Goal: Check status: Check status

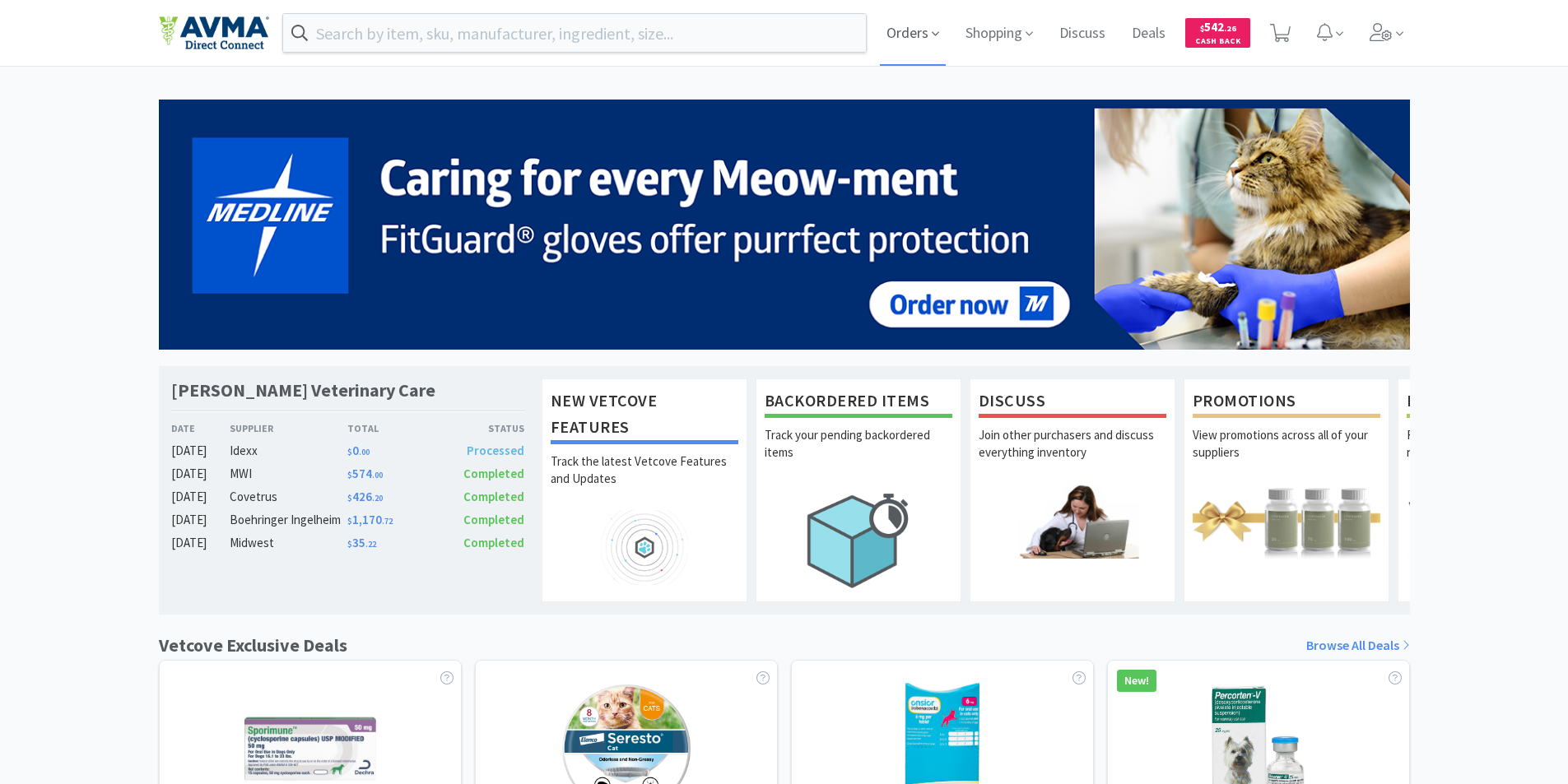
click at [903, 27] on span "Orders" at bounding box center [913, 33] width 66 height 66
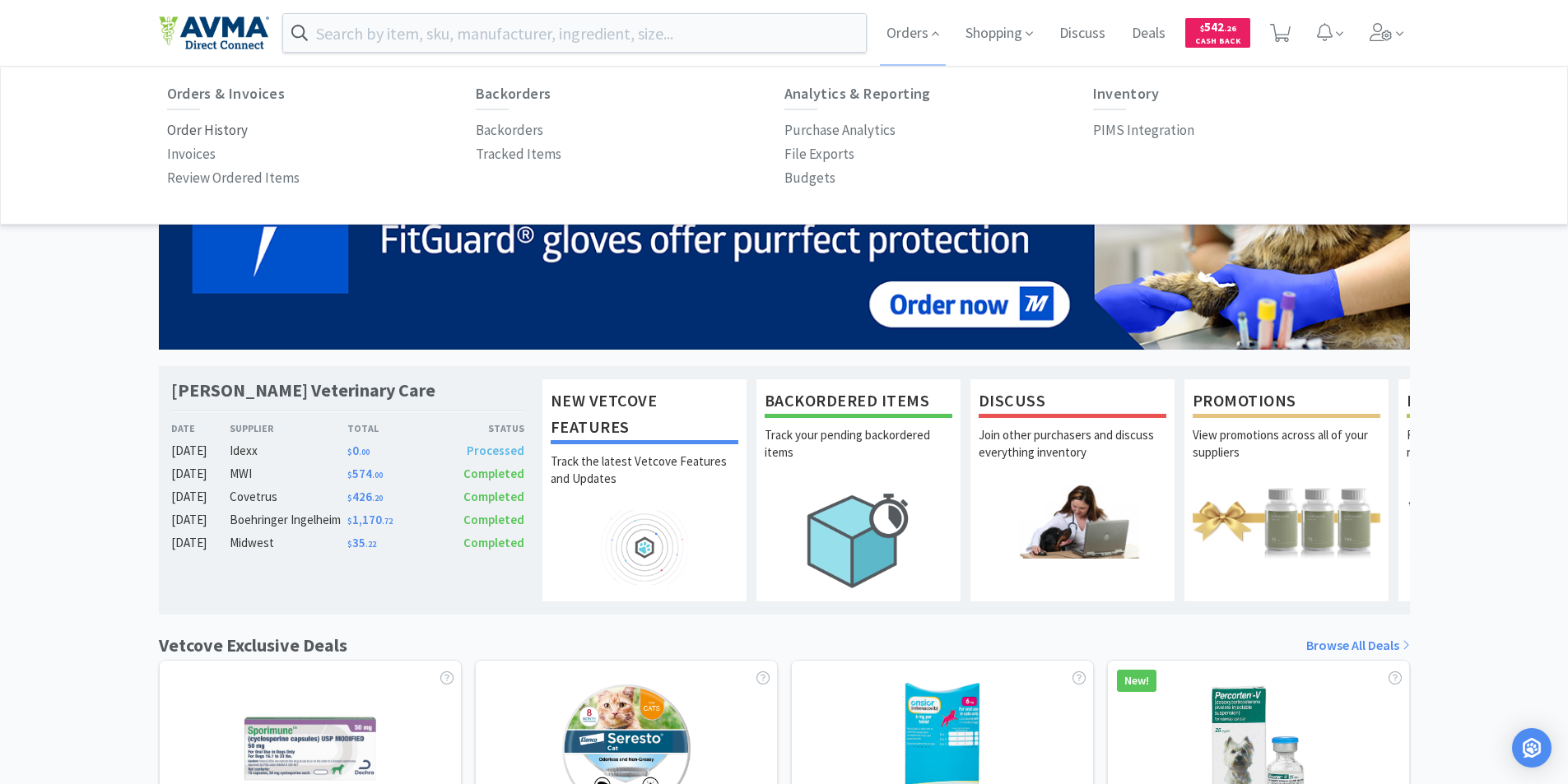
click at [192, 126] on p "Order History" at bounding box center [207, 129] width 81 height 22
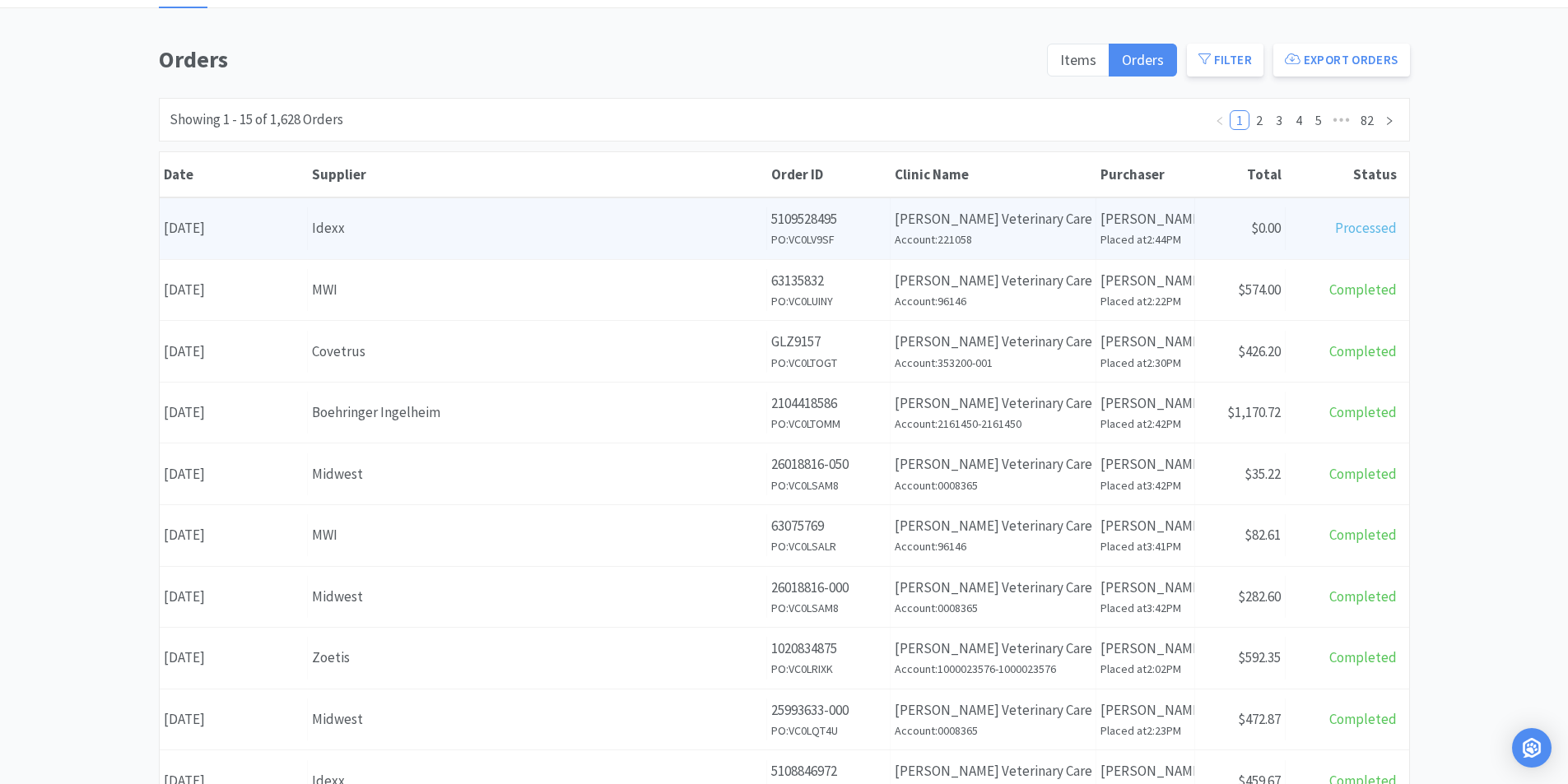
scroll to position [82, 0]
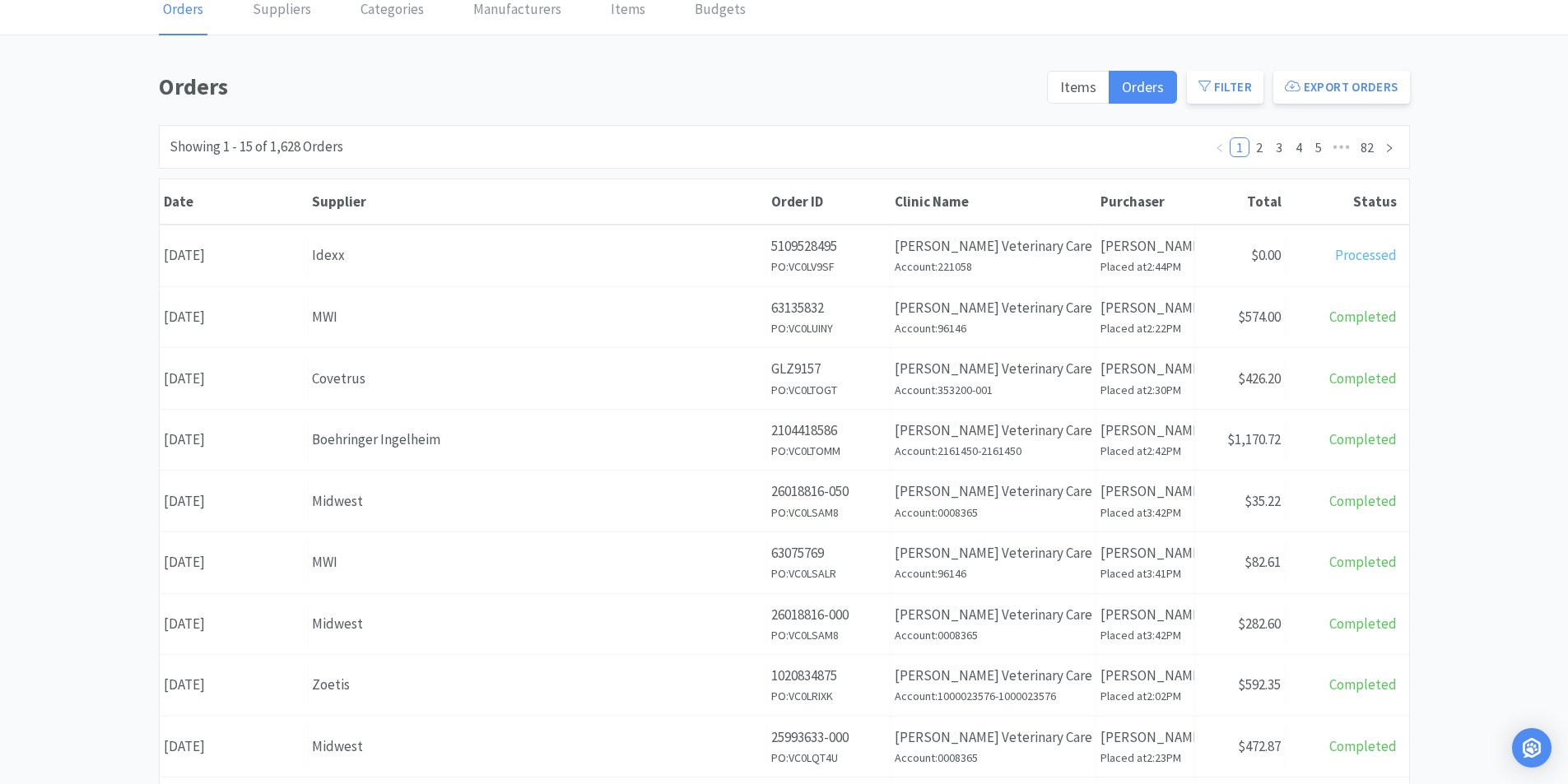
click at [239, 438] on div "Date [DATE]" at bounding box center [234, 440] width 148 height 42
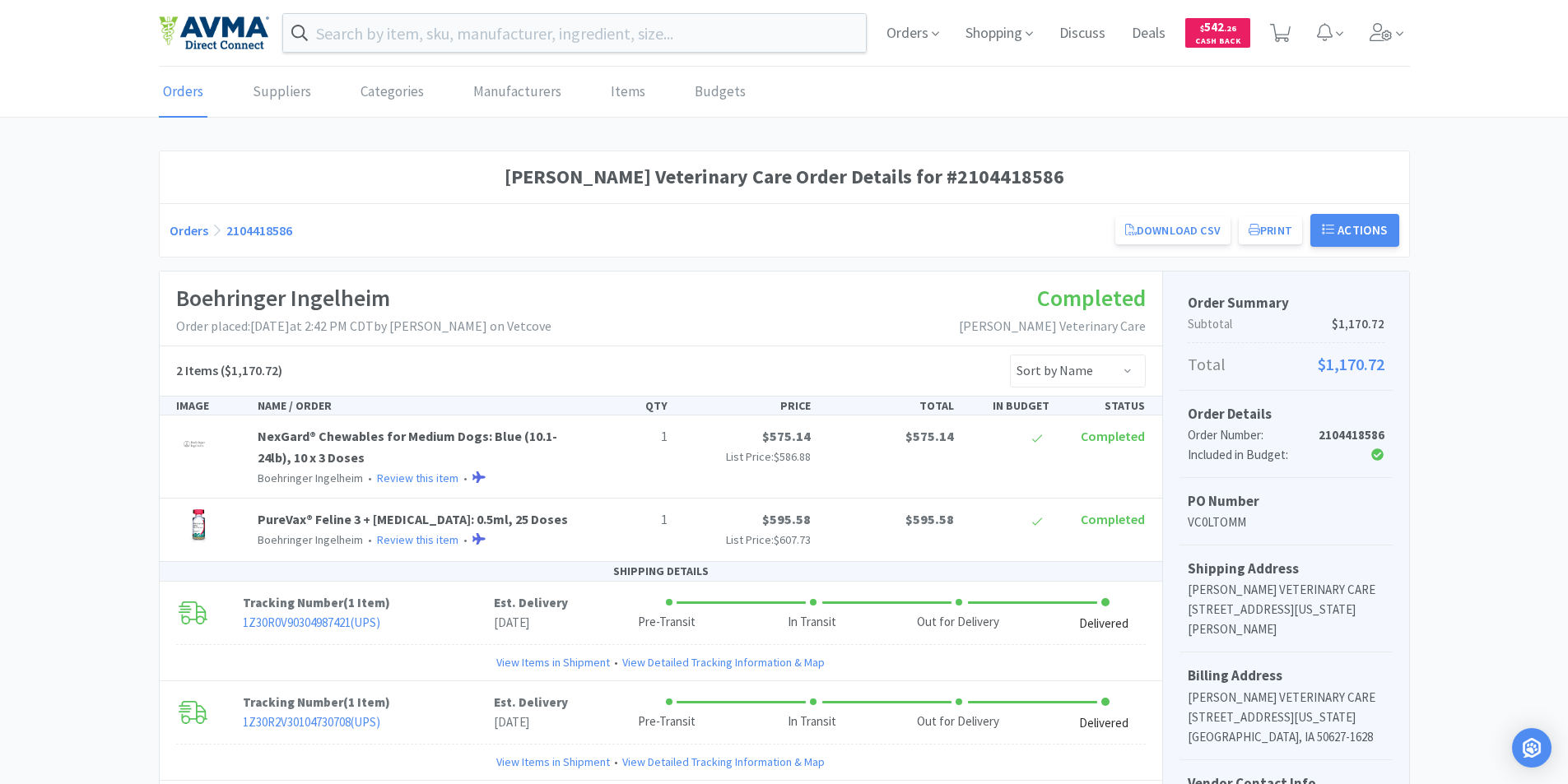
scroll to position [82, 0]
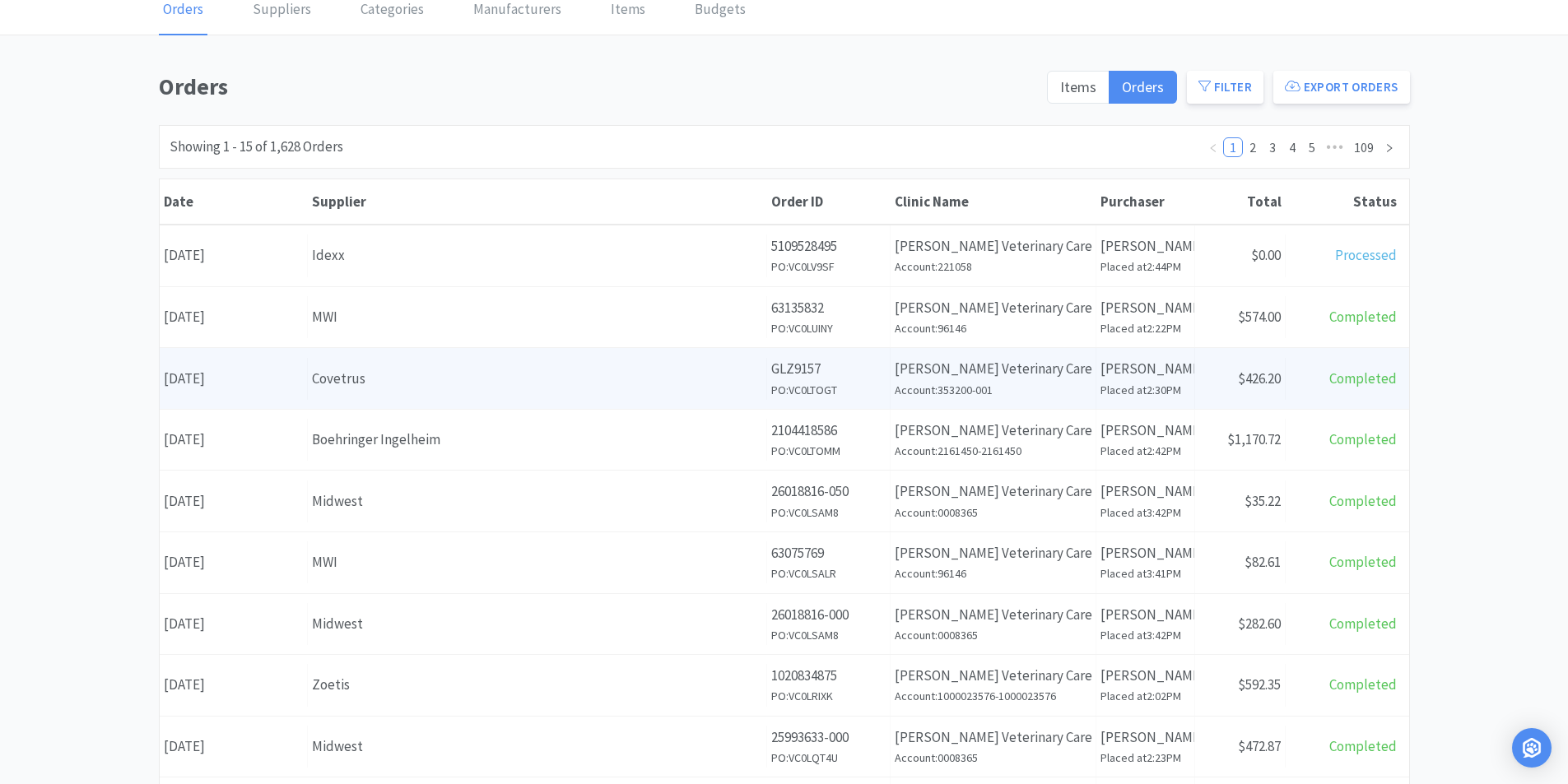
click at [239, 379] on div "Date [DATE]" at bounding box center [234, 379] width 148 height 42
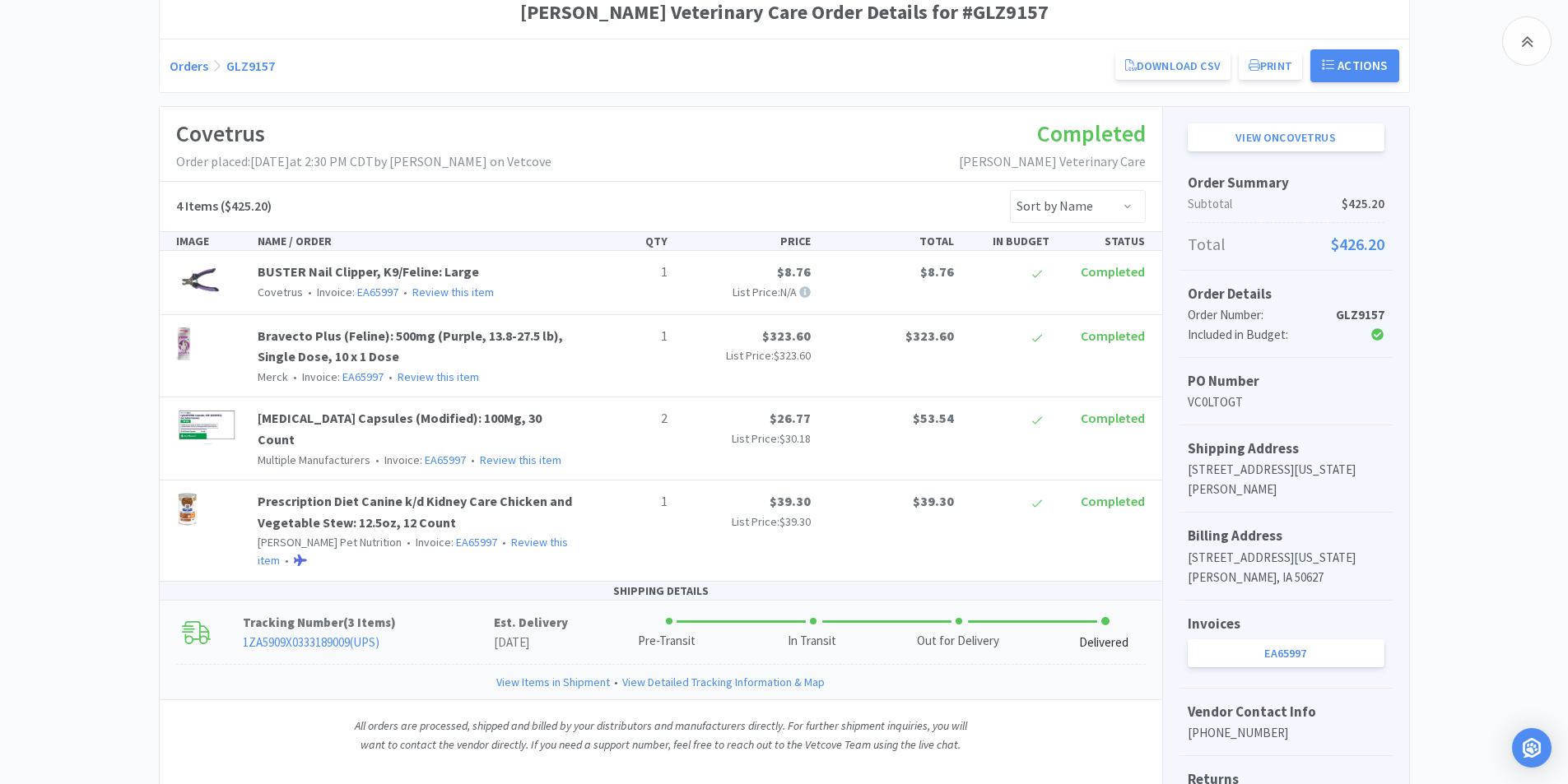
scroll to position [246, 0]
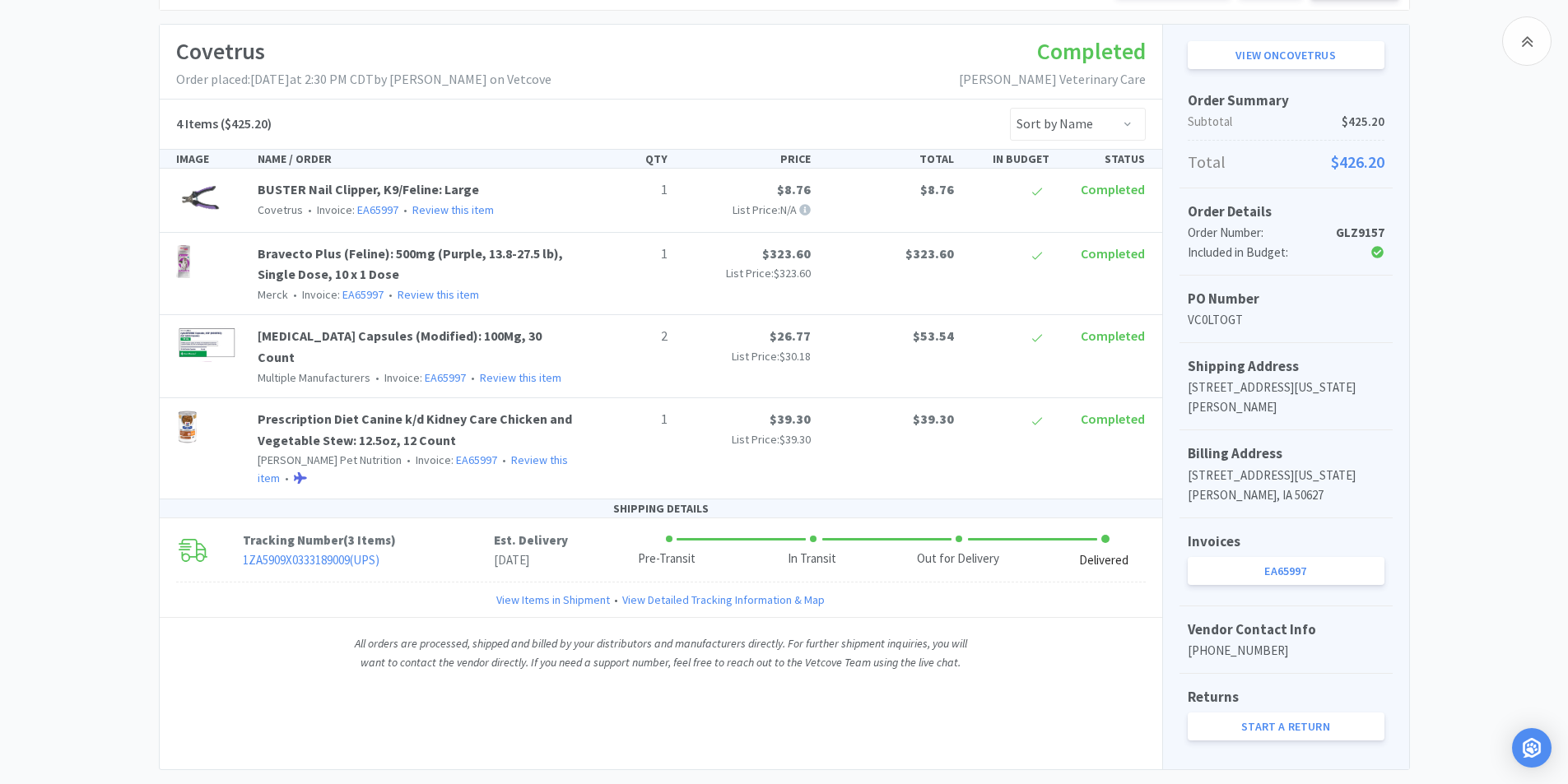
click at [392, 410] on link "Prescription Diet Canine k/d Kidney Care Chicken and Vegetable Stew: 12.5oz, 12…" at bounding box center [415, 428] width 315 height 37
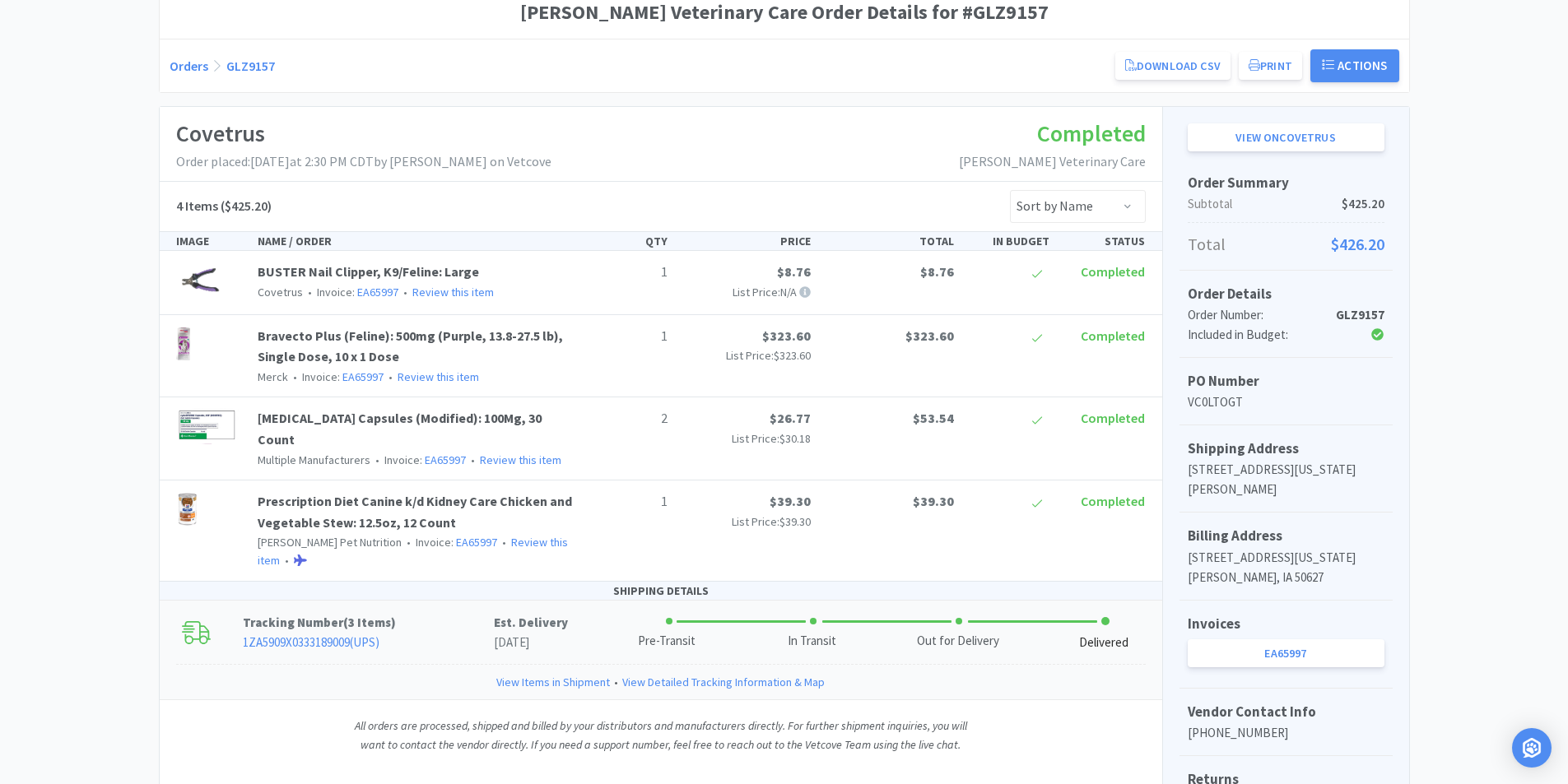
scroll to position [82, 0]
